Goal: Information Seeking & Learning: Learn about a topic

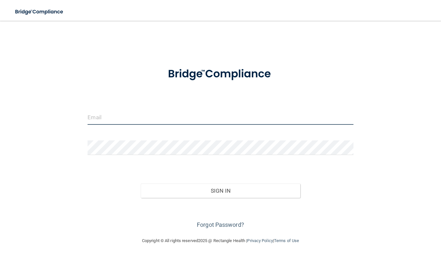
click at [216, 121] on input "email" at bounding box center [221, 117] width 266 height 15
type input "[PERSON_NAME][EMAIL_ADDRESS][PERSON_NAME][DOMAIN_NAME]"
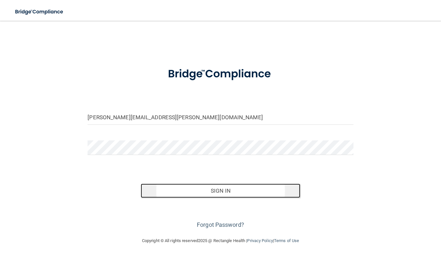
click at [230, 189] on button "Sign In" at bounding box center [221, 190] width 160 height 14
click at [206, 191] on button "Sign In" at bounding box center [221, 190] width 160 height 14
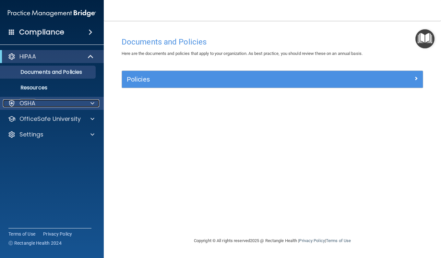
click at [84, 105] on div at bounding box center [91, 103] width 16 height 8
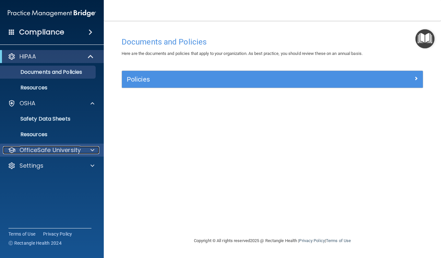
click at [80, 147] on div "OfficeSafe University" at bounding box center [43, 150] width 81 height 8
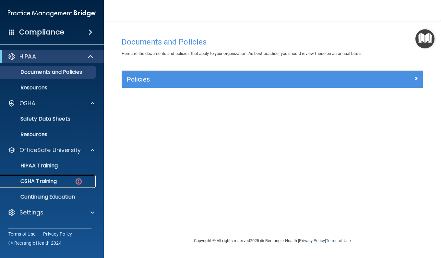
click at [67, 181] on div "OSHA Training" at bounding box center [48, 181] width 89 height 6
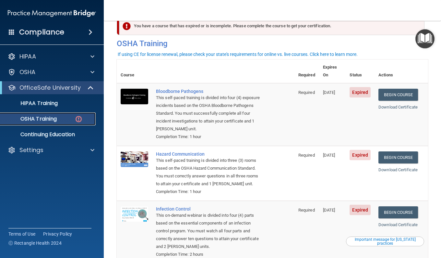
scroll to position [15, 0]
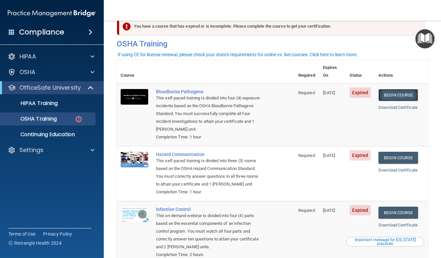
click at [399, 89] on link "Begin Course" at bounding box center [399, 95] width 40 height 12
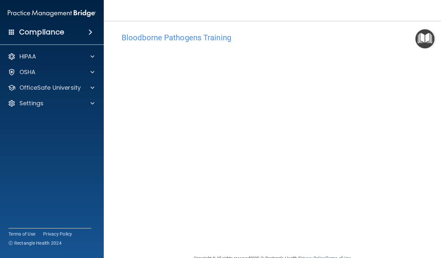
scroll to position [8, 0]
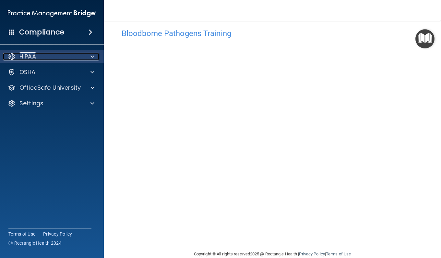
click at [90, 53] on div at bounding box center [91, 57] width 16 height 8
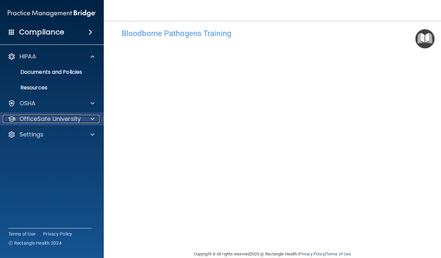
click at [86, 121] on div at bounding box center [91, 119] width 16 height 8
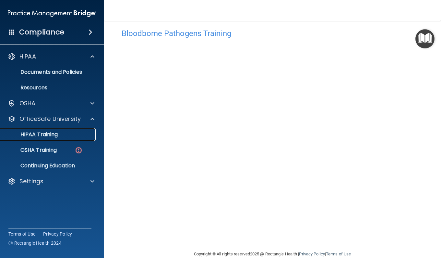
click at [53, 140] on link "HIPAA Training" at bounding box center [45, 134] width 102 height 13
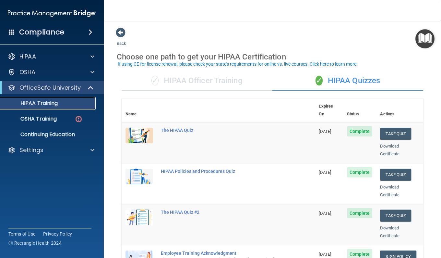
scroll to position [2, 0]
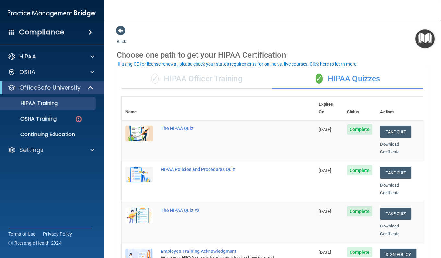
click at [228, 80] on div "✓ HIPAA Officer Training" at bounding box center [197, 78] width 151 height 19
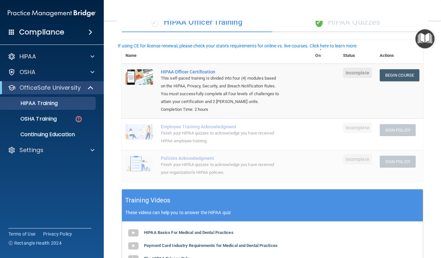
scroll to position [17, 0]
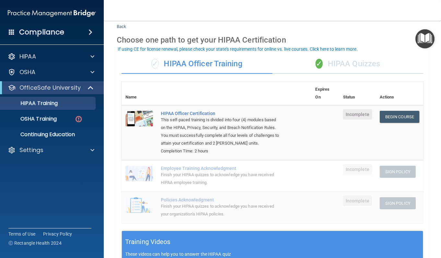
click at [338, 60] on div "✓ HIPAA Quizzes" at bounding box center [348, 63] width 151 height 19
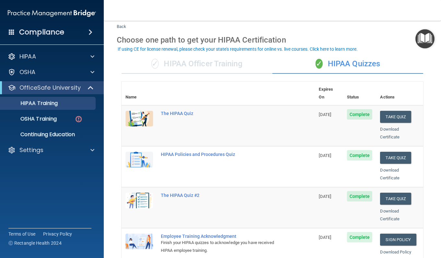
click at [228, 68] on div "✓ HIPAA Officer Training" at bounding box center [197, 63] width 151 height 19
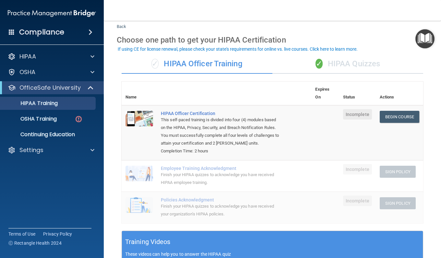
click at [228, 68] on div "✓ HIPAA Officer Training" at bounding box center [197, 63] width 151 height 19
click at [344, 60] on div "✓ HIPAA Quizzes" at bounding box center [348, 63] width 151 height 19
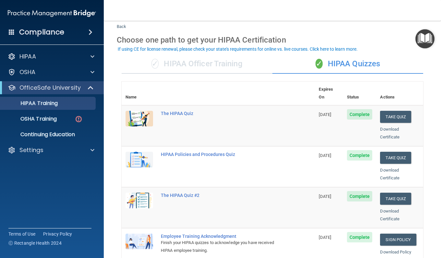
click at [234, 61] on div "✓ HIPAA Officer Training" at bounding box center [197, 63] width 151 height 19
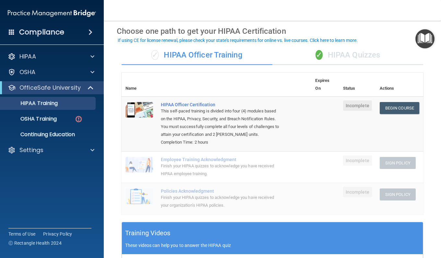
scroll to position [26, 0]
click at [333, 55] on div "✓ HIPAA Quizzes" at bounding box center [348, 54] width 151 height 19
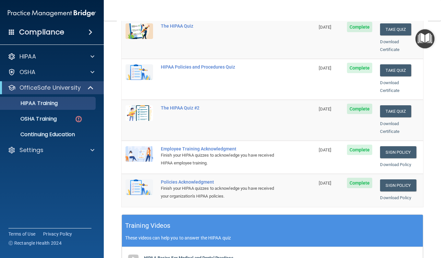
scroll to position [105, 0]
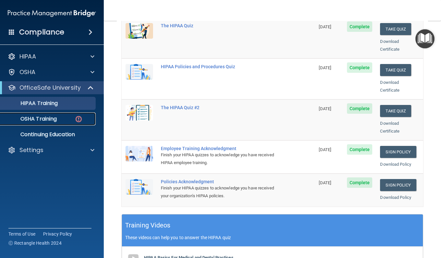
click at [78, 125] on link "OSHA Training" at bounding box center [45, 118] width 102 height 13
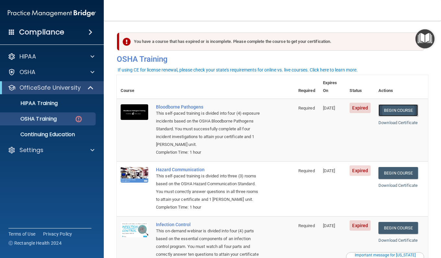
click at [402, 104] on link "Begin Course" at bounding box center [399, 110] width 40 height 12
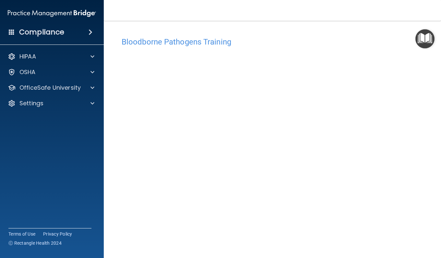
scroll to position [1, 0]
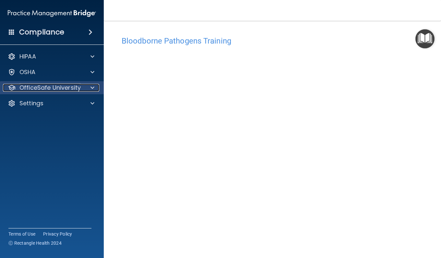
click at [93, 85] on span at bounding box center [93, 88] width 4 height 8
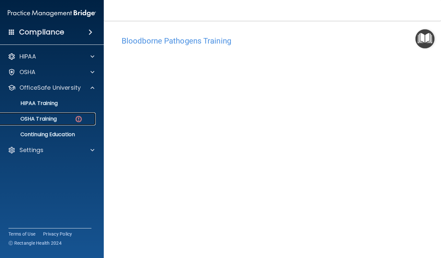
click at [83, 120] on div "OSHA Training" at bounding box center [48, 119] width 89 height 6
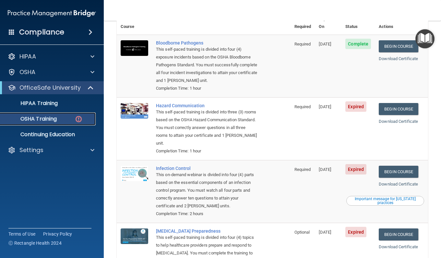
scroll to position [85, 0]
